Goal: Task Accomplishment & Management: Manage account settings

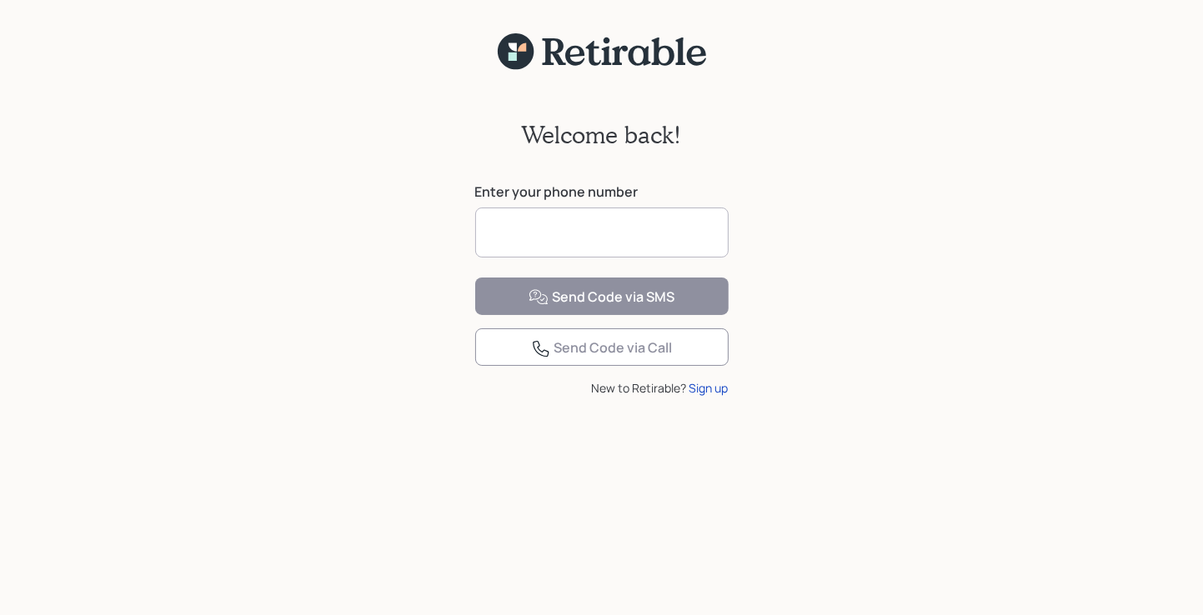
click at [506, 234] on input at bounding box center [602, 233] width 254 height 50
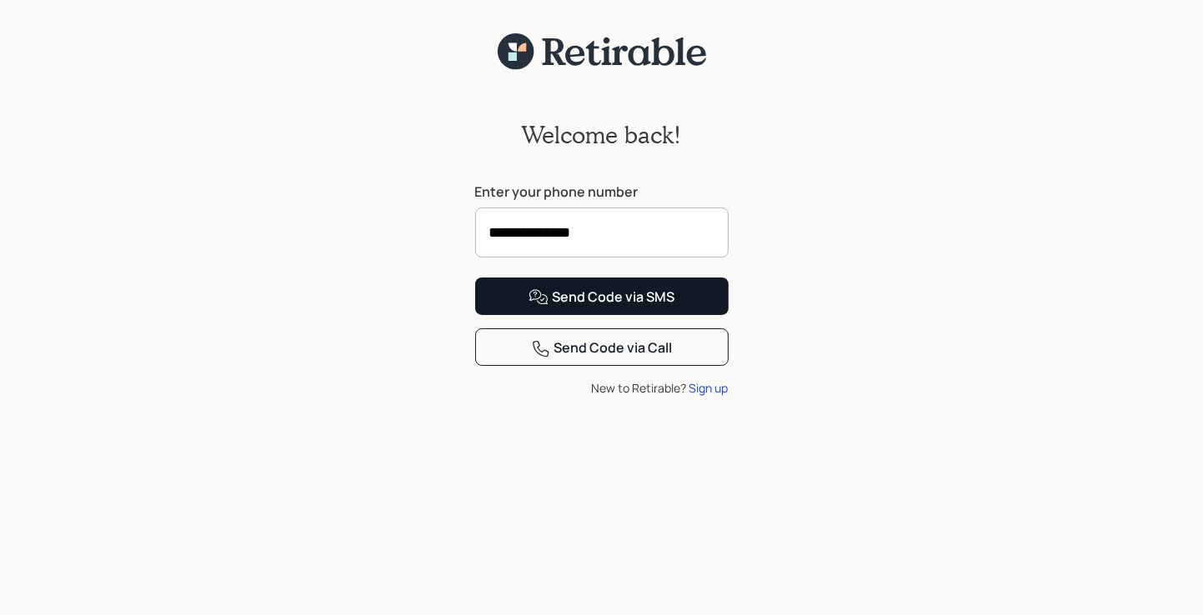
type input "**********"
click at [617, 308] on div "Send Code via SMS" at bounding box center [602, 298] width 146 height 20
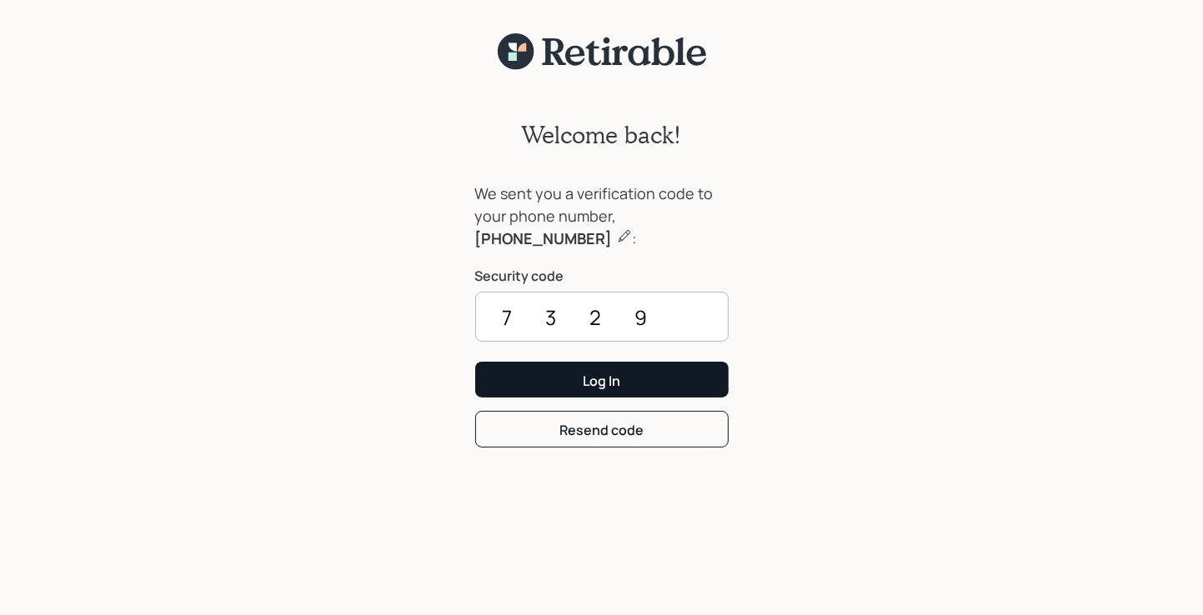
type input "7329"
click at [624, 381] on button "Log In" at bounding box center [602, 380] width 254 height 36
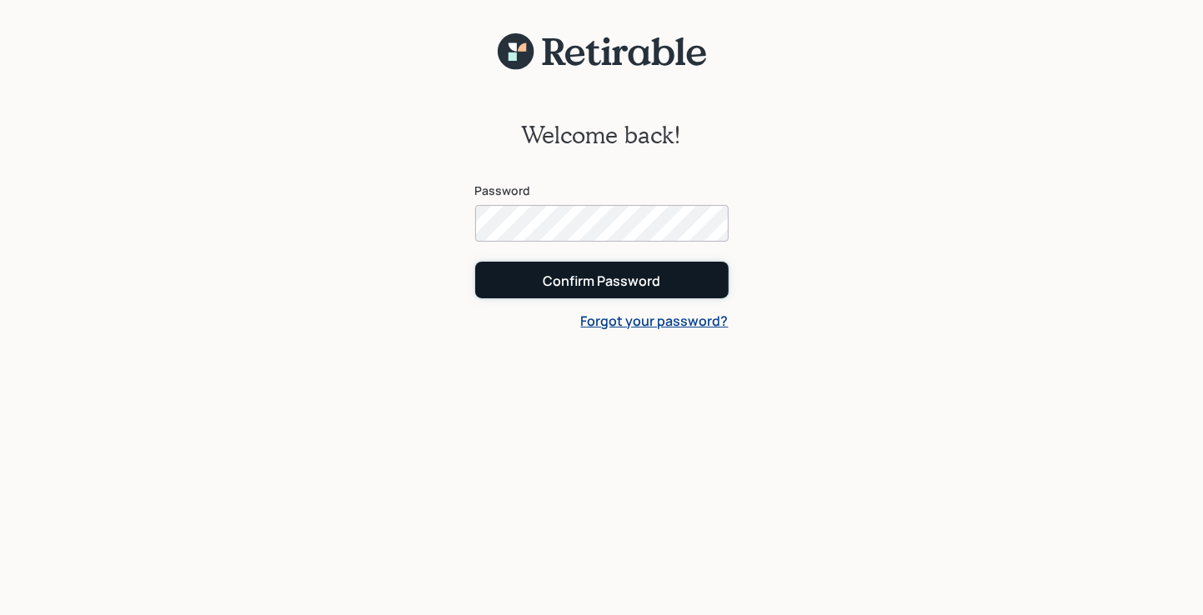
click at [611, 281] on div "Confirm Password" at bounding box center [602, 281] width 118 height 18
